Goal: Check status

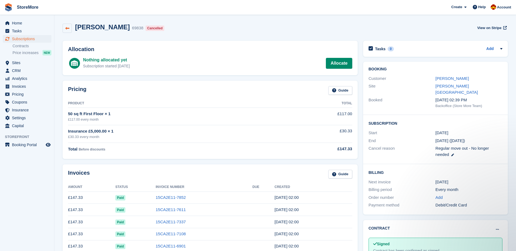
click at [69, 33] on link at bounding box center [67, 28] width 9 height 9
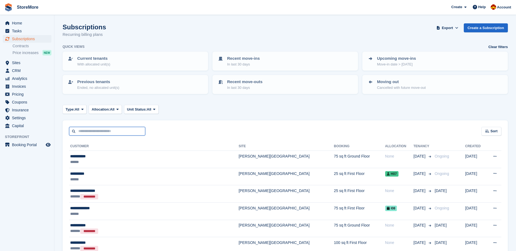
click at [98, 135] on input "text" at bounding box center [107, 131] width 76 height 9
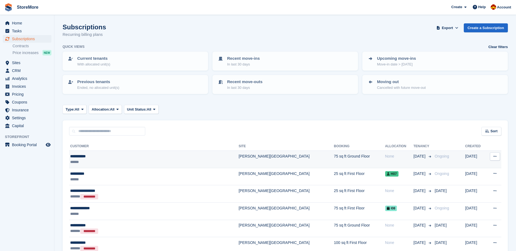
click at [159, 155] on div "**********" at bounding box center [132, 157] width 125 height 6
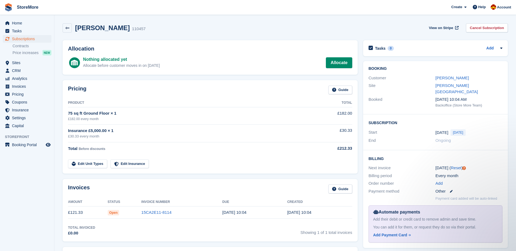
click at [454, 129] on span "[DATE]" at bounding box center [458, 132] width 15 height 7
click at [444, 130] on time "[DATE]" at bounding box center [442, 133] width 13 height 6
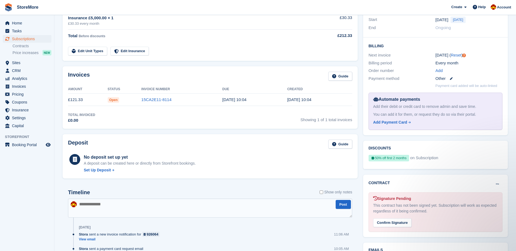
scroll to position [39, 0]
